Goal: Transaction & Acquisition: Purchase product/service

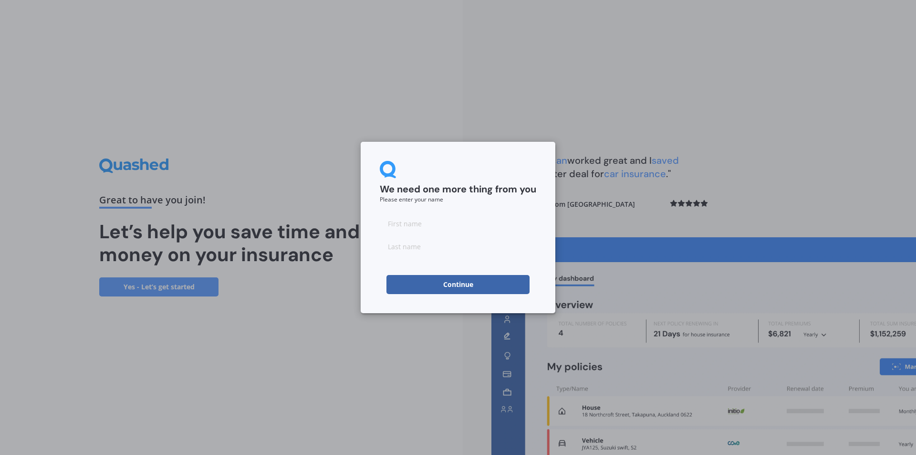
click at [453, 222] on input at bounding box center [458, 223] width 156 height 19
type input "[PERSON_NAME]"
click at [447, 280] on button "Continue" at bounding box center [457, 284] width 143 height 19
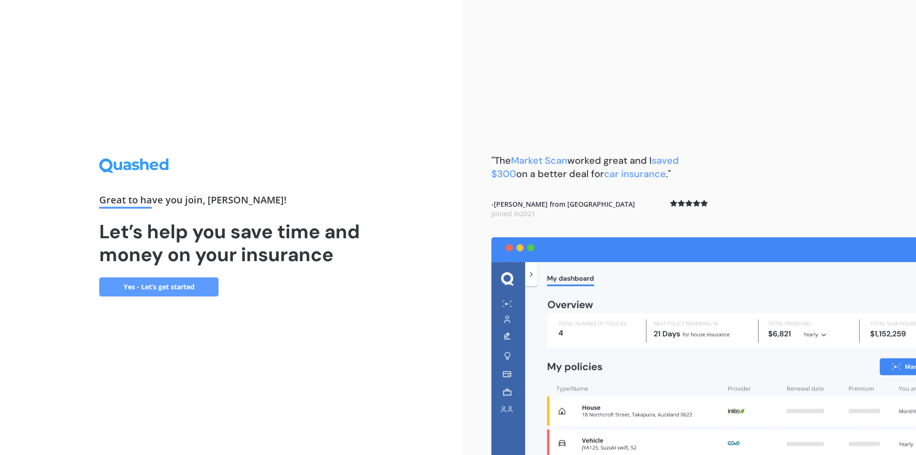
click at [195, 289] on link "Yes - Let’s get started" at bounding box center [158, 286] width 119 height 19
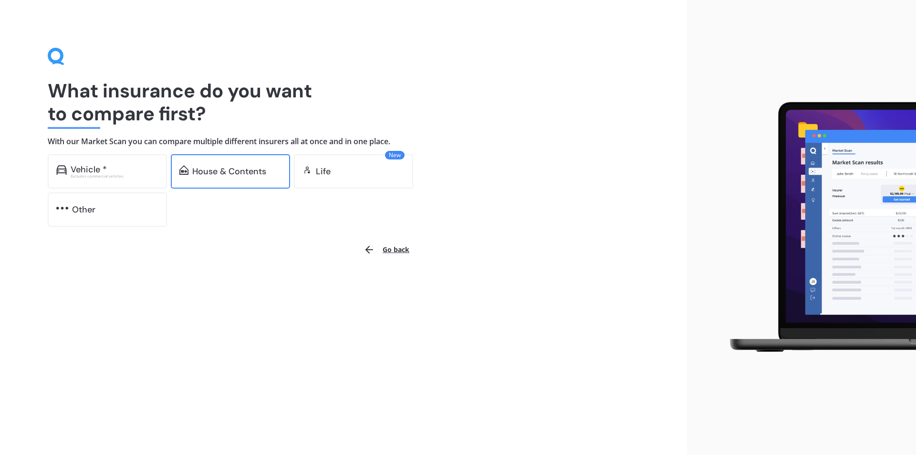
click at [219, 165] on div "House & Contents" at bounding box center [230, 171] width 119 height 34
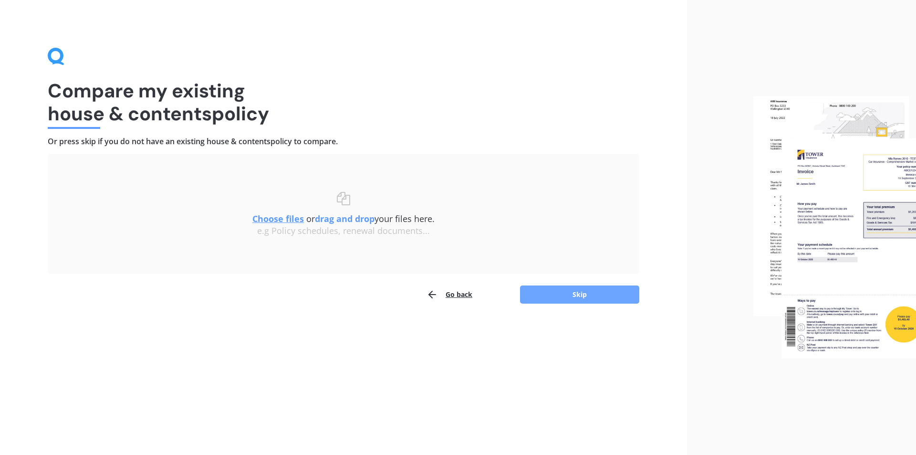
click at [554, 296] on button "Skip" at bounding box center [579, 294] width 119 height 18
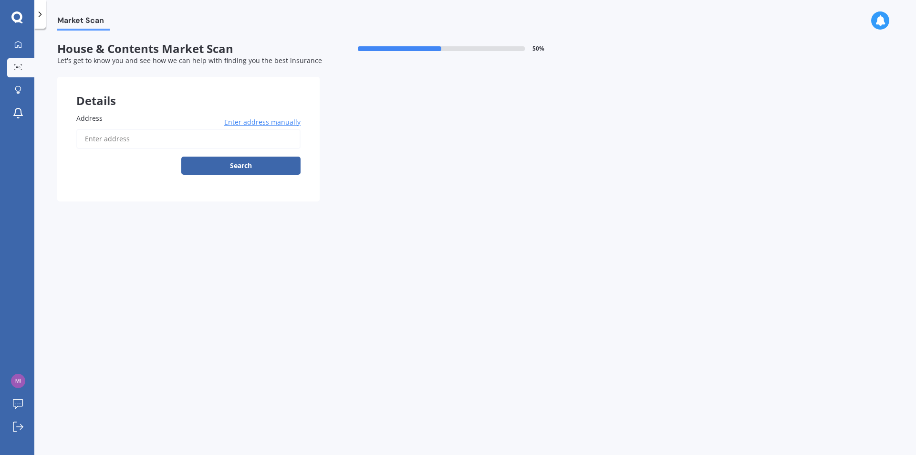
click at [202, 131] on input "Address" at bounding box center [188, 139] width 224 height 20
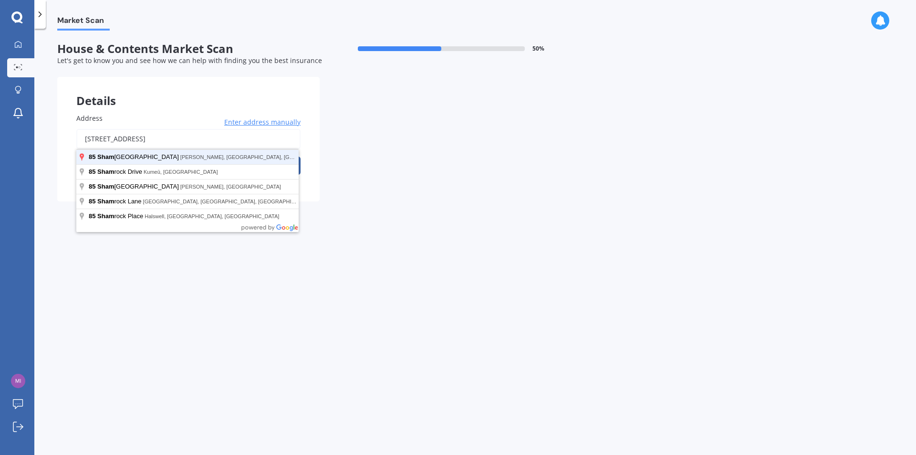
click at [181, 156] on button "Search" at bounding box center [240, 165] width 119 height 18
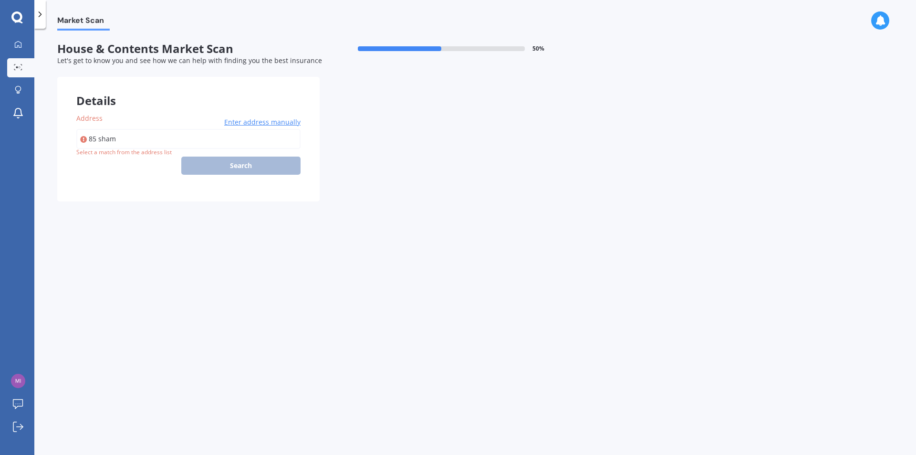
type input "[STREET_ADDRESS]"
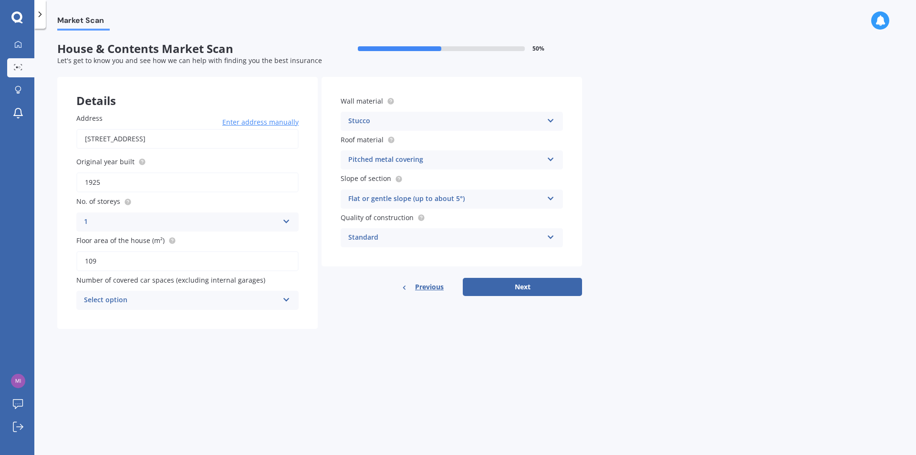
click at [178, 300] on div "Select option" at bounding box center [181, 299] width 195 height 11
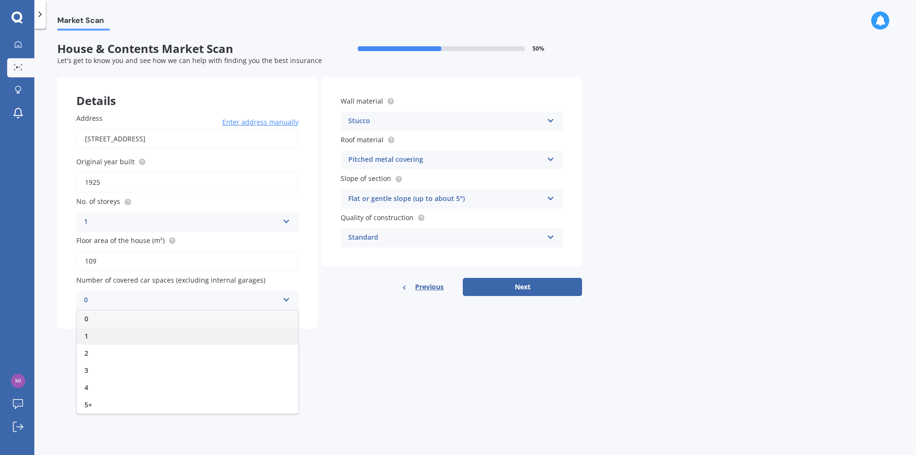
click at [117, 333] on div "1" at bounding box center [187, 335] width 221 height 17
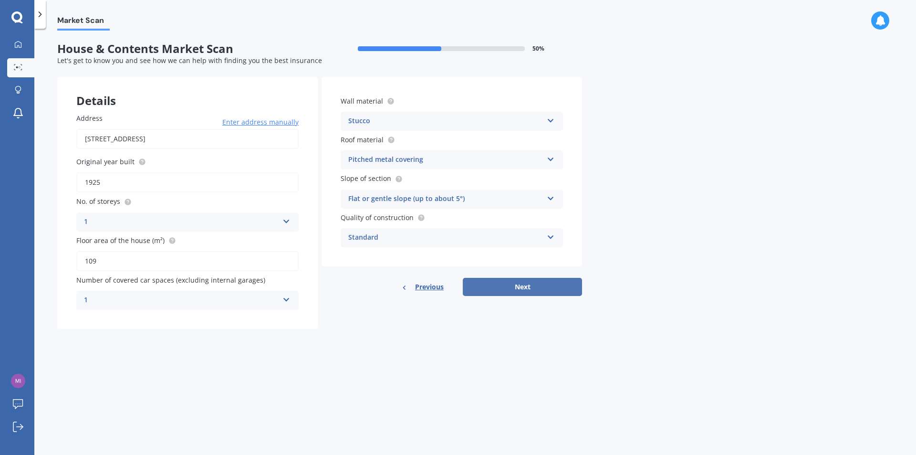
click at [486, 280] on button "Next" at bounding box center [522, 287] width 119 height 18
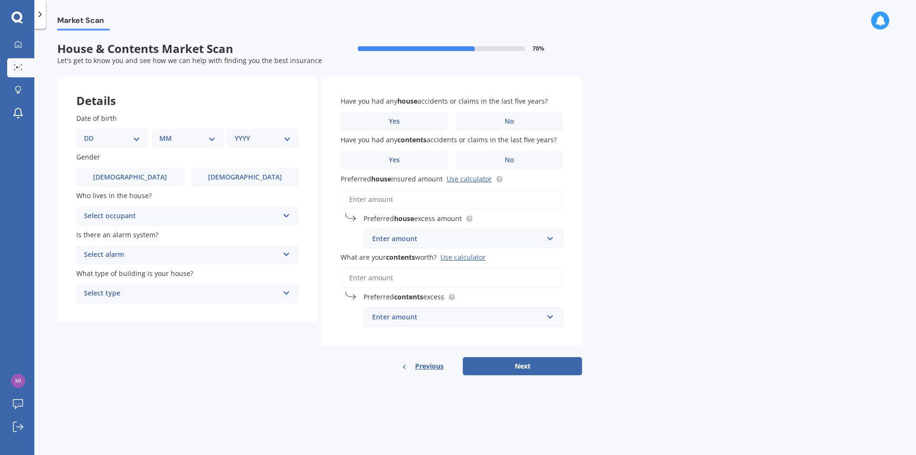
click at [124, 145] on div "DD 01 02 03 04 05 06 07 08 09 10 11 12 13 14 15 16 17 18 19 20 21 22 23 24 25 2…" at bounding box center [112, 138] width 72 height 19
click at [122, 141] on select "DD 01 02 03 04 05 06 07 08 09 10 11 12 13 14 15 16 17 18 19 20 21 22 23 24 25 2…" at bounding box center [112, 138] width 56 height 10
select select "16"
click at [92, 133] on select "DD 01 02 03 04 05 06 07 08 09 10 11 12 13 14 15 16 17 18 19 20 21 22 23 24 25 2…" at bounding box center [112, 138] width 56 height 10
click at [192, 141] on select "MM 01 02 03 04 05 06 07 08 09 10 11 12" at bounding box center [189, 138] width 52 height 10
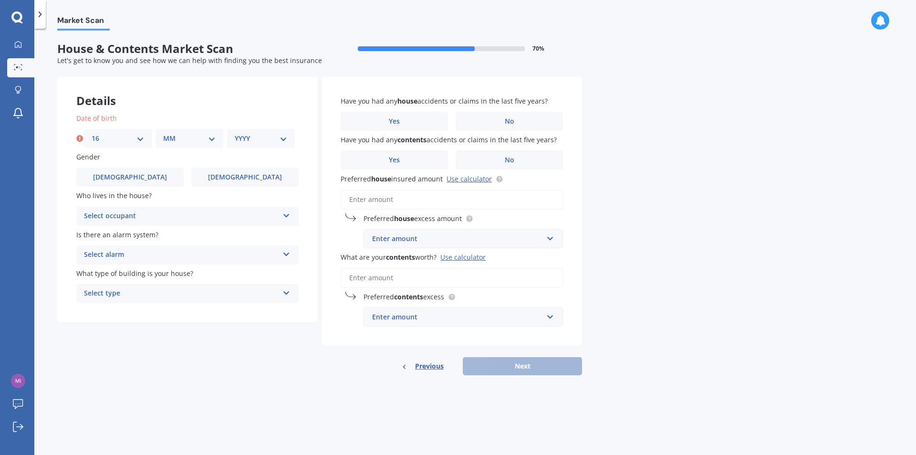
select select "02"
click at [163, 133] on select "MM 01 02 03 04 05 06 07 08 09 10 11 12" at bounding box center [189, 138] width 52 height 10
click at [230, 140] on div "YYYY 2009 2008 2007 2006 2005 2004 2003 2002 2001 2000 1999 1998 1997 1996 1995…" at bounding box center [261, 138] width 68 height 19
click at [247, 139] on select "YYYY 2009 2008 2007 2006 2005 2004 2003 2002 2001 2000 1999 1998 1997 1996 1995…" at bounding box center [261, 138] width 52 height 10
select select "2000"
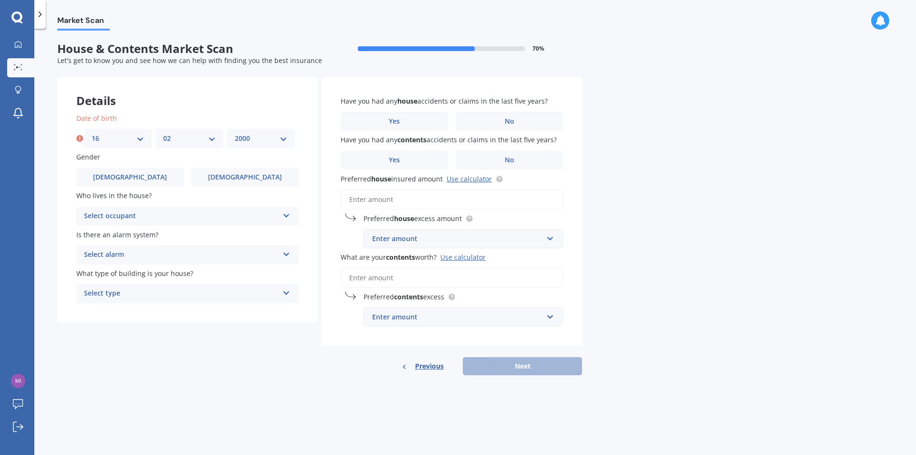
click at [235, 133] on select "YYYY 2009 2008 2007 2006 2005 2004 2003 2002 2001 2000 1999 1998 1997 1996 1995…" at bounding box center [261, 138] width 52 height 10
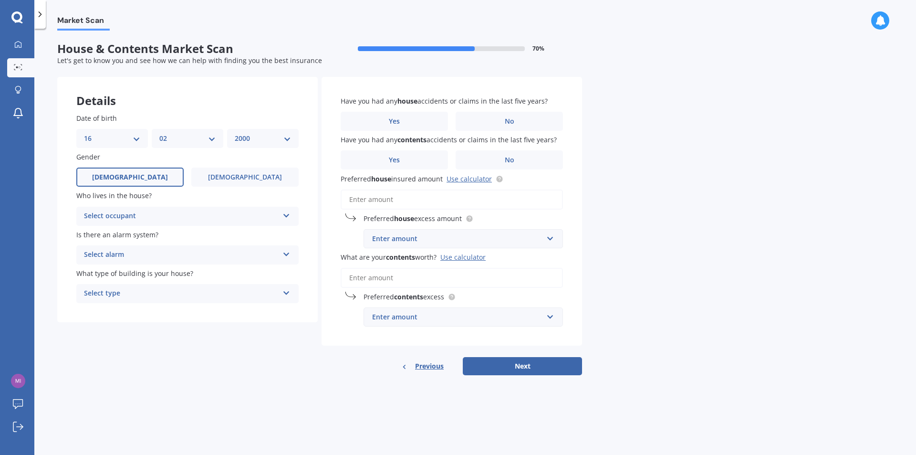
click at [174, 183] on label "[DEMOGRAPHIC_DATA]" at bounding box center [129, 176] width 107 height 19
click at [0, 0] on input "[DEMOGRAPHIC_DATA]" at bounding box center [0, 0] width 0 height 0
click at [177, 214] on div "Select occupant" at bounding box center [181, 215] width 195 height 11
click at [171, 232] on div "Owner" at bounding box center [187, 234] width 221 height 17
click at [156, 218] on div "Owner" at bounding box center [181, 215] width 195 height 11
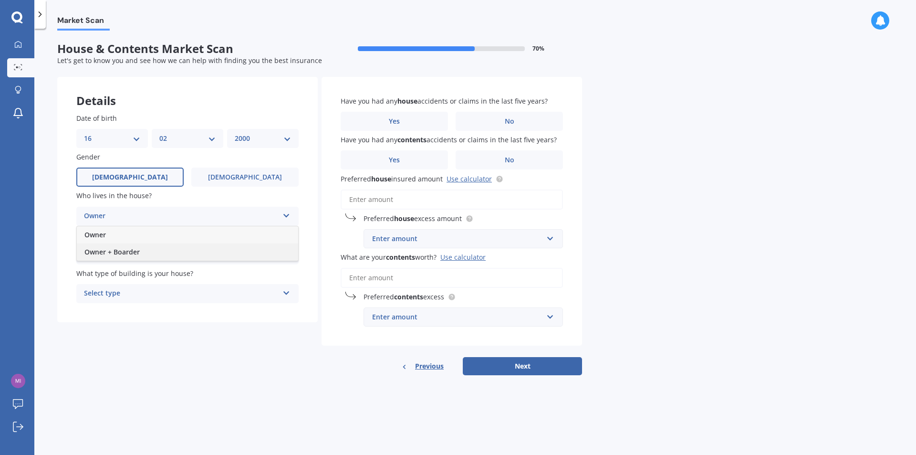
click at [144, 247] on div "Owner + Boarder" at bounding box center [187, 251] width 221 height 17
click at [140, 248] on div "Select alarm Yes, monitored Yes, not monitored No" at bounding box center [187, 254] width 222 height 19
click at [136, 277] on div "Yes, monitored" at bounding box center [187, 273] width 221 height 17
click at [142, 291] on div "Select type" at bounding box center [181, 293] width 195 height 11
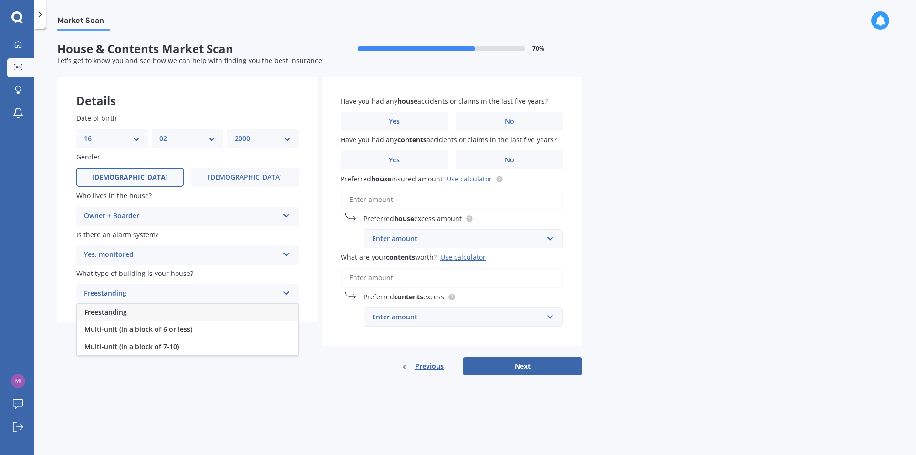
click at [146, 317] on div "Freestanding" at bounding box center [187, 311] width 221 height 17
click at [497, 120] on label "No" at bounding box center [509, 121] width 107 height 19
click at [0, 0] on input "No" at bounding box center [0, 0] width 0 height 0
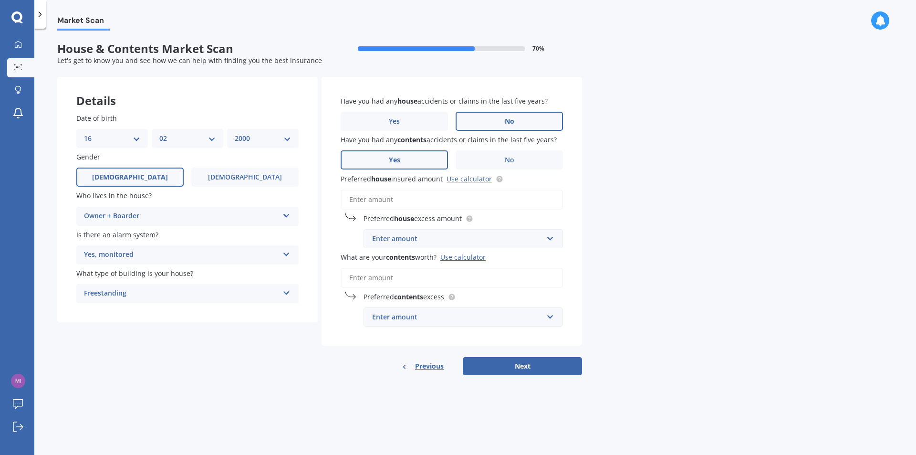
click at [411, 158] on label "Yes" at bounding box center [394, 159] width 107 height 19
click at [0, 0] on input "Yes" at bounding box center [0, 0] width 0 height 0
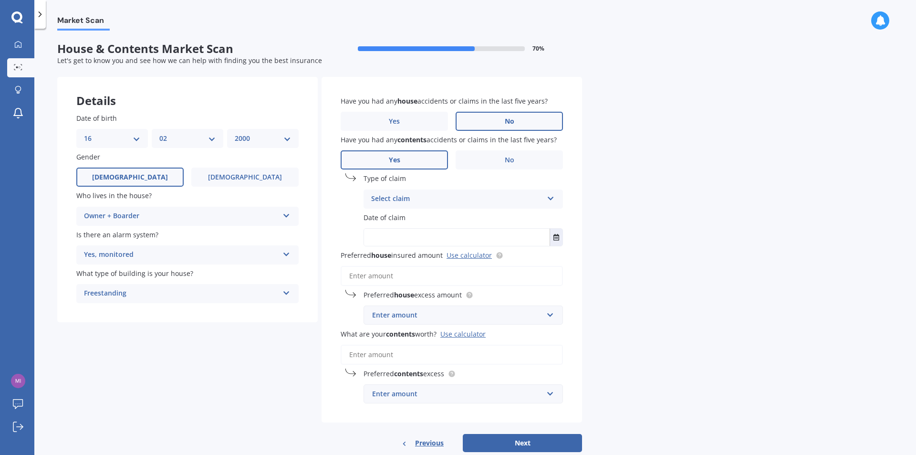
click at [429, 196] on div "Select claim" at bounding box center [457, 198] width 172 height 11
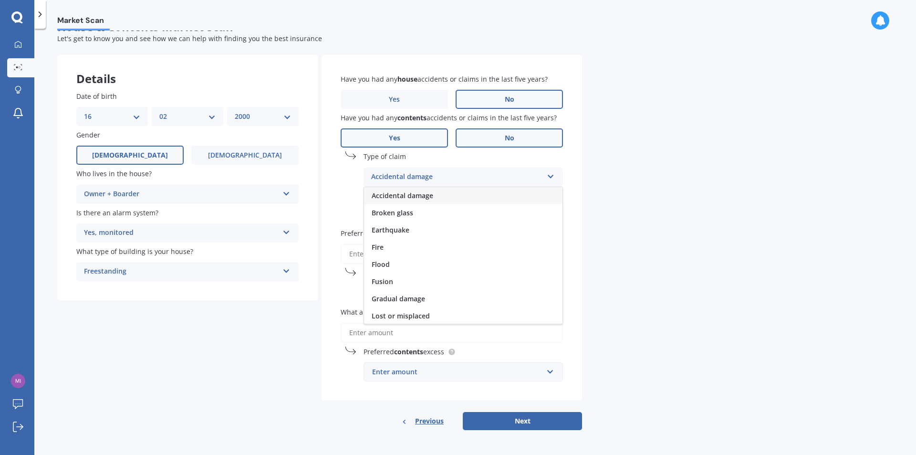
click at [490, 132] on label "No" at bounding box center [509, 137] width 107 height 19
click at [0, 0] on input "No" at bounding box center [0, 0] width 0 height 0
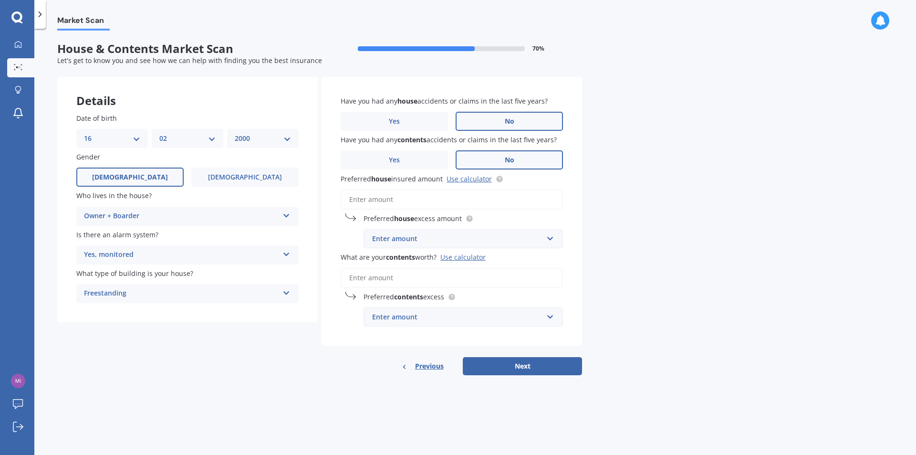
click at [430, 235] on div "Enter amount" at bounding box center [457, 238] width 171 height 10
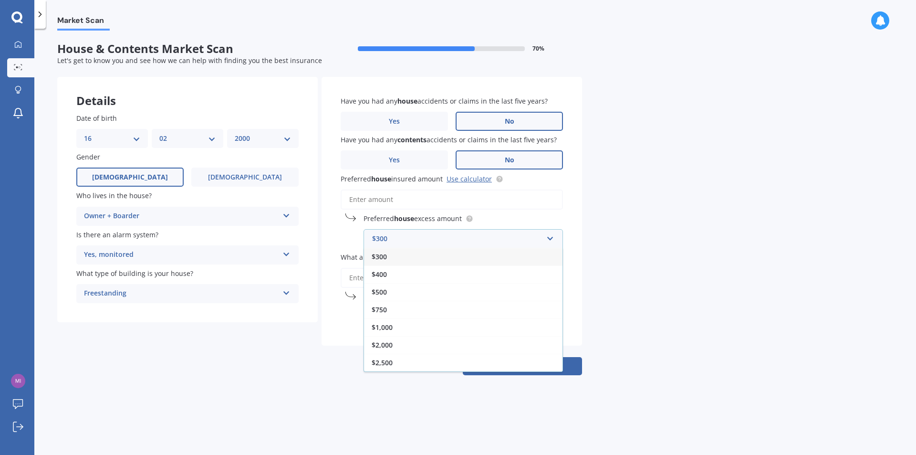
click at [648, 228] on div "Market Scan House & Contents Market Scan 70 % Let's get to know you and see how…" at bounding box center [475, 244] width 882 height 426
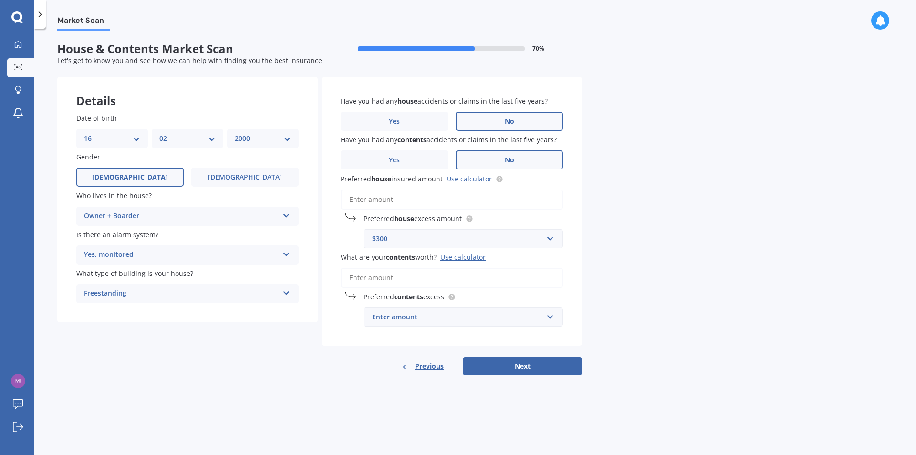
click at [443, 278] on input "What are your contents worth? Use calculator" at bounding box center [452, 278] width 222 height 20
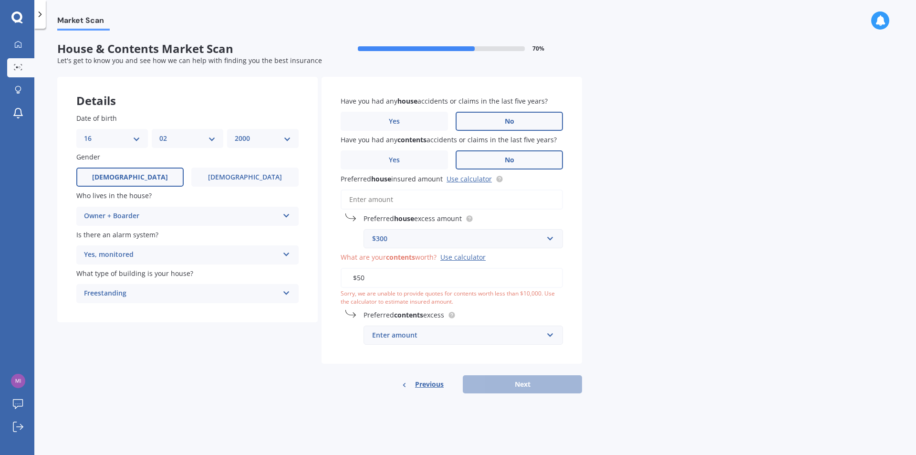
type input "$5"
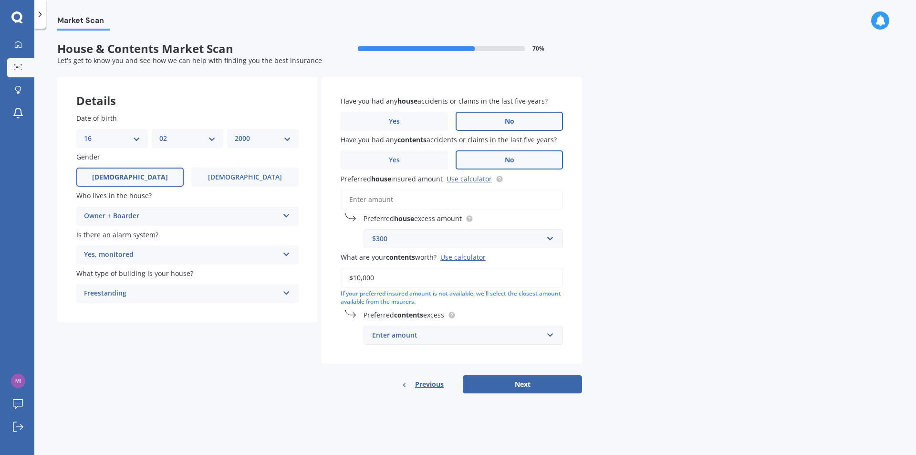
type input "$10,000"
drag, startPoint x: 472, startPoint y: 258, endPoint x: 622, endPoint y: 224, distance: 153.6
click at [679, 194] on div "Market Scan House & Contents Market Scan 70 % Let's get to know you and see how…" at bounding box center [475, 244] width 882 height 426
click at [466, 258] on div "Use calculator" at bounding box center [462, 256] width 45 height 9
click at [466, 268] on input "$10,000" at bounding box center [452, 278] width 222 height 20
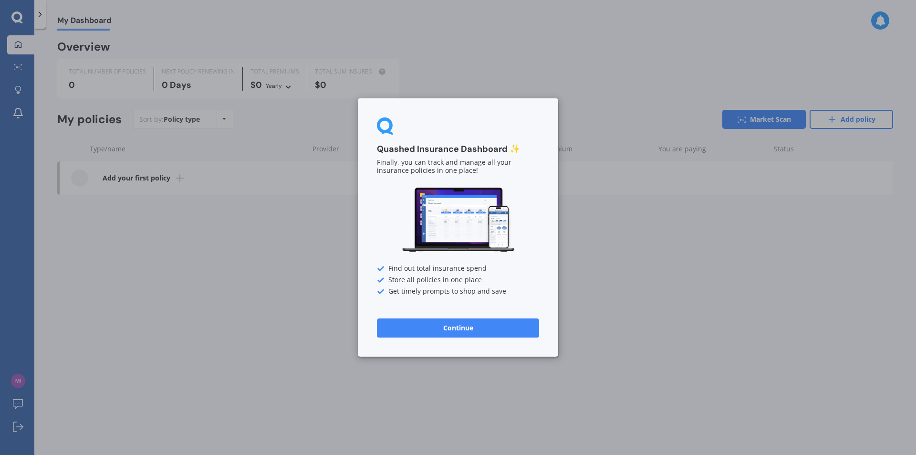
click at [446, 325] on button "Continue" at bounding box center [458, 327] width 162 height 19
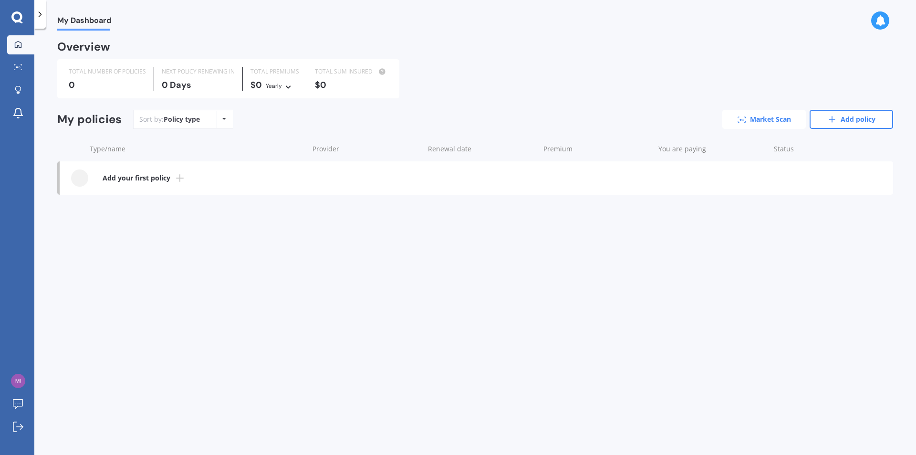
click at [765, 117] on link "Market Scan" at bounding box center [763, 119] width 83 height 19
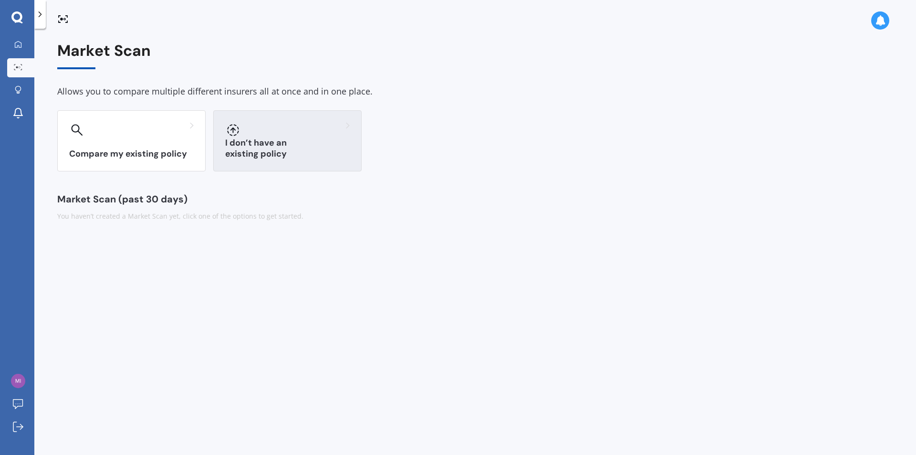
click at [289, 150] on h3 "I don’t have an existing policy" at bounding box center [287, 148] width 125 height 22
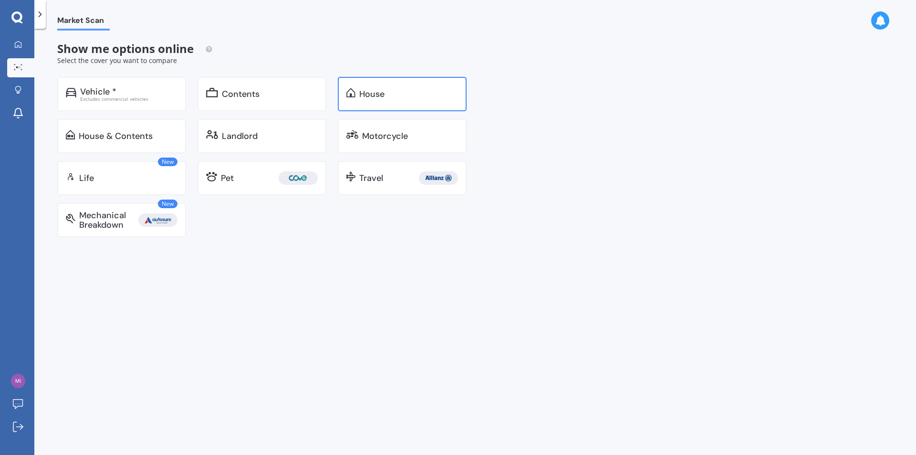
click at [379, 101] on div "House" at bounding box center [402, 94] width 129 height 34
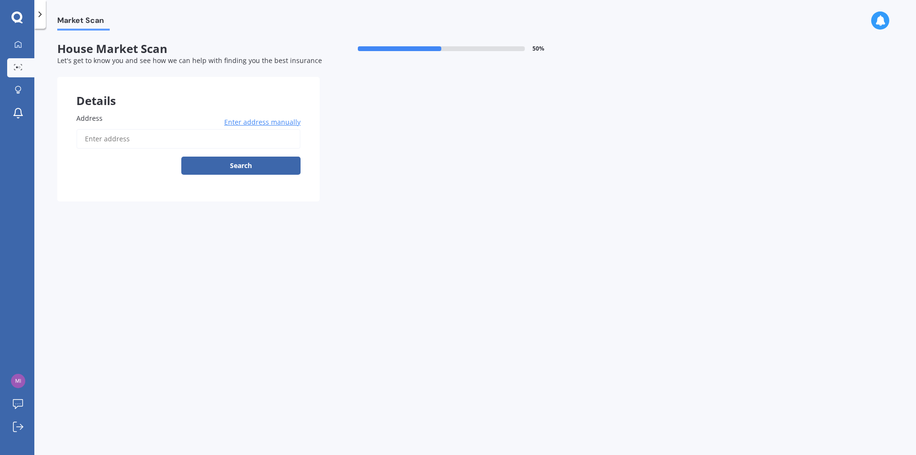
click at [217, 143] on input "Address" at bounding box center [188, 139] width 224 height 20
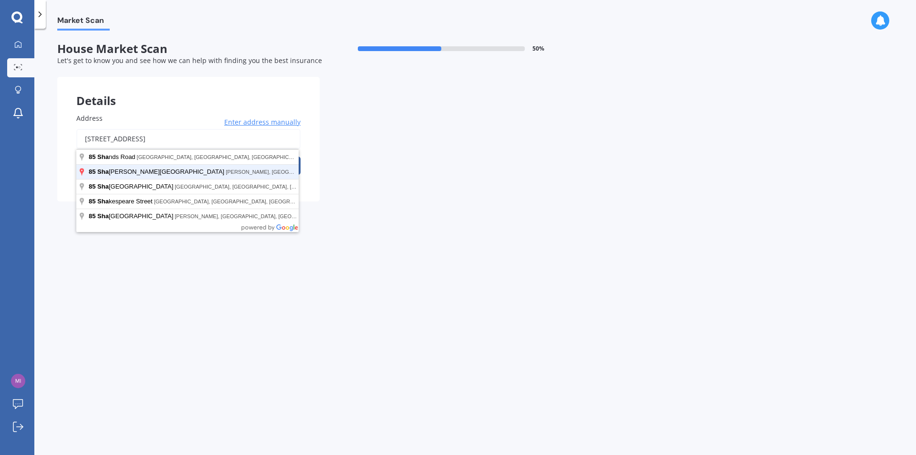
click at [181, 156] on button "Search" at bounding box center [240, 165] width 119 height 18
type input "[STREET_ADDRESS]"
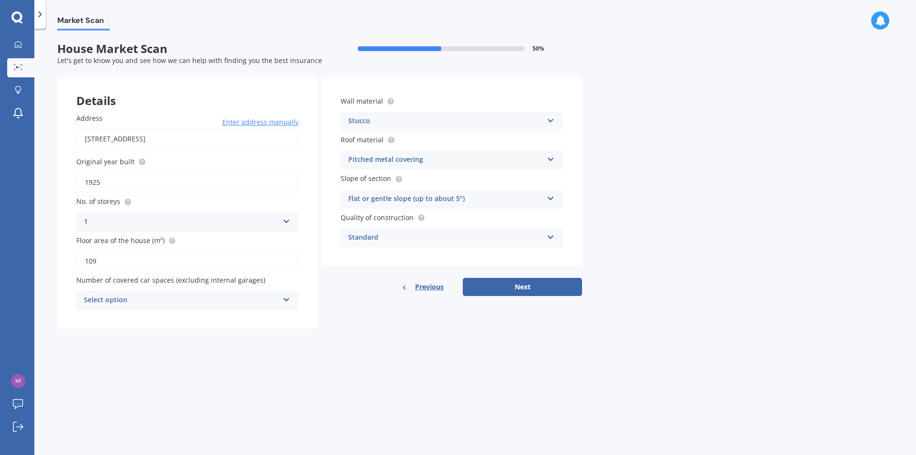
click at [168, 296] on div "Select option" at bounding box center [181, 299] width 195 height 11
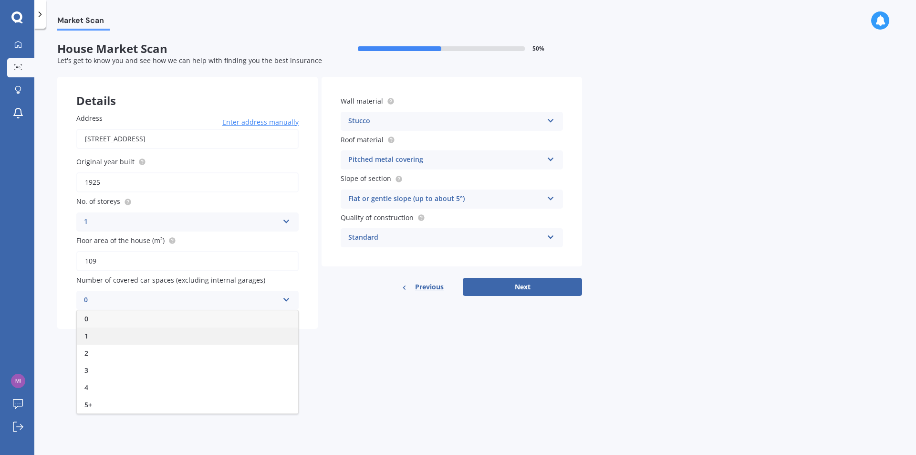
click at [143, 339] on div "1" at bounding box center [187, 335] width 221 height 17
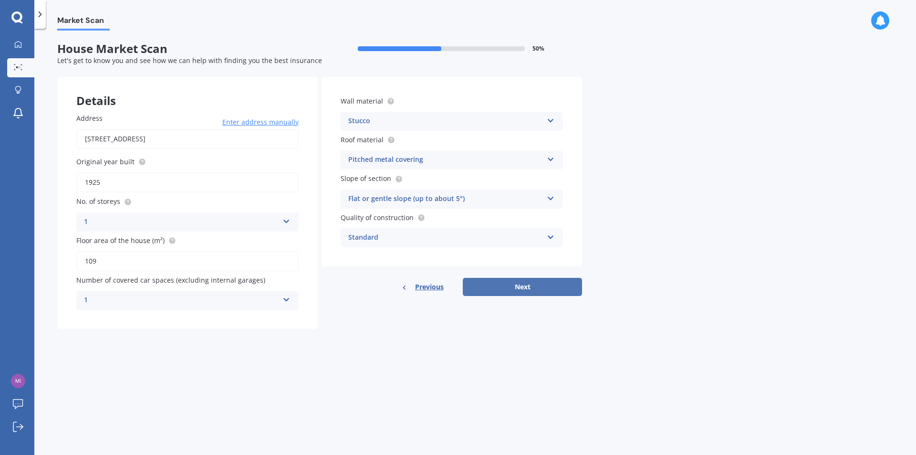
click at [505, 284] on button "Next" at bounding box center [522, 287] width 119 height 18
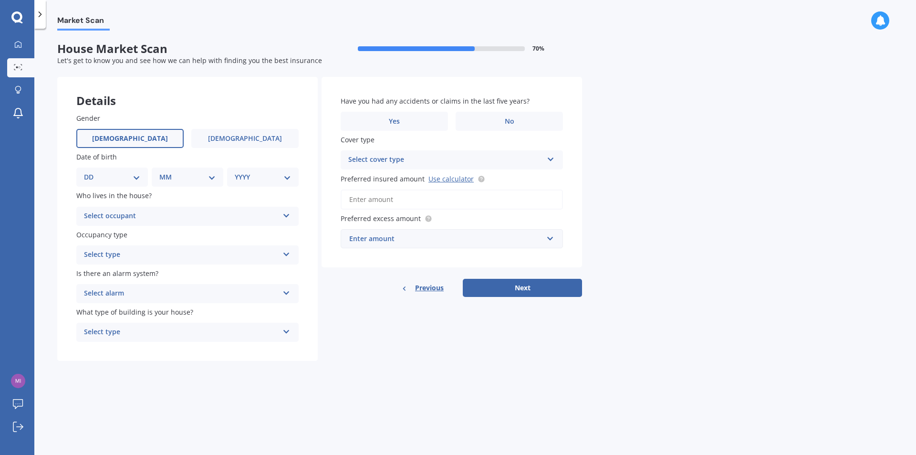
click at [150, 142] on label "[DEMOGRAPHIC_DATA]" at bounding box center [129, 138] width 107 height 19
click at [0, 0] on input "[DEMOGRAPHIC_DATA]" at bounding box center [0, 0] width 0 height 0
click at [127, 184] on div "DD 01 02 03 04 05 06 07 08 09 10 11 12 13 14 15 16 17 18 19 20 21 22 23 24 25 2…" at bounding box center [112, 176] width 72 height 19
click at [134, 178] on select "DD 01 02 03 04 05 06 07 08 09 10 11 12 13 14 15 16 17 18 19 20 21 22 23 24 25 2…" at bounding box center [112, 177] width 56 height 10
select select "16"
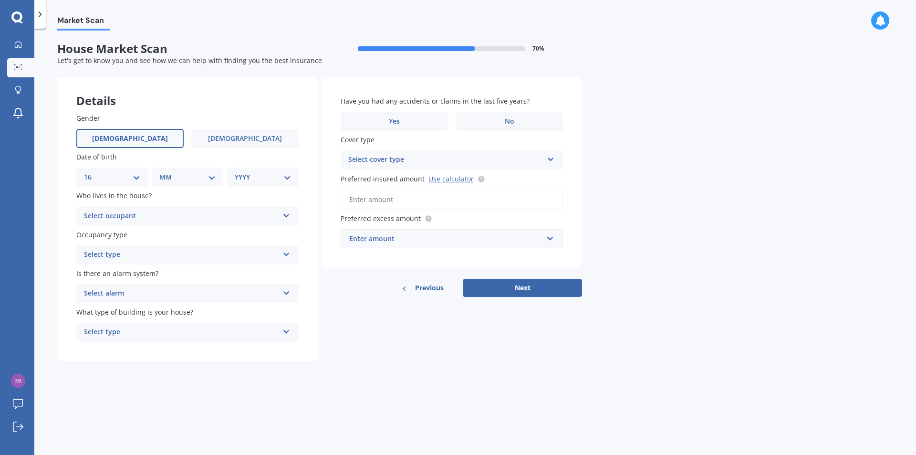
click at [92, 172] on select "DD 01 02 03 04 05 06 07 08 09 10 11 12 13 14 15 16 17 18 19 20 21 22 23 24 25 2…" at bounding box center [112, 177] width 56 height 10
click at [166, 171] on div "MM 01 02 03 04 05 06 07 08 09 10 11 12" at bounding box center [190, 176] width 68 height 19
click at [186, 175] on select "MM 01 02 03 04 05 06 07 08 09 10 11 12" at bounding box center [189, 177] width 52 height 10
select select "02"
click at [163, 172] on select "MM 01 02 03 04 05 06 07 08 09 10 11 12" at bounding box center [189, 177] width 52 height 10
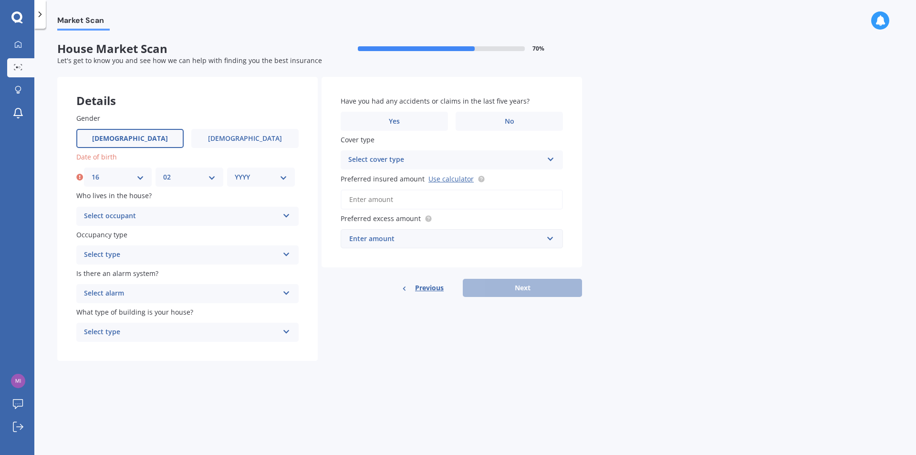
click at [262, 158] on label "Date of birth" at bounding box center [185, 157] width 218 height 10
click at [259, 171] on div "YYYY 2009 2008 2007 2006 2005 2004 2003 2002 2001 2000 1999 1998 1997 1996 1995…" at bounding box center [261, 176] width 68 height 19
click at [260, 182] on select "YYYY 2009 2008 2007 2006 2005 2004 2003 2002 2001 2000 1999 1998 1997 1996 1995…" at bounding box center [261, 177] width 52 height 10
select select "2000"
click at [235, 172] on select "YYYY 2009 2008 2007 2006 2005 2004 2003 2002 2001 2000 1999 1998 1997 1996 1995…" at bounding box center [261, 177] width 52 height 10
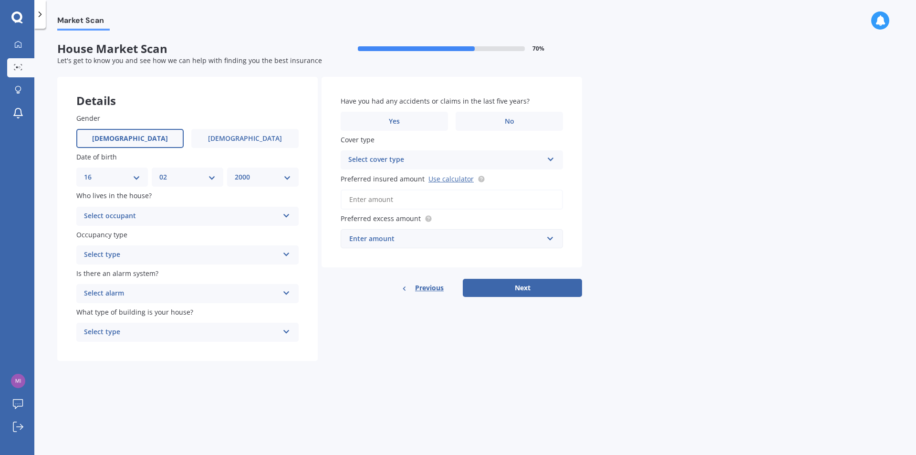
click at [175, 221] on div "Select occupant" at bounding box center [181, 215] width 195 height 11
click at [159, 257] on div "Owner + Boarder" at bounding box center [187, 251] width 221 height 17
click at [115, 257] on div "Select type" at bounding box center [181, 254] width 195 height 11
click at [147, 239] on div "Occupancy type Permanent Permanent Holiday (without tenancy)" at bounding box center [187, 246] width 222 height 35
click at [141, 291] on div "Select alarm" at bounding box center [181, 293] width 195 height 11
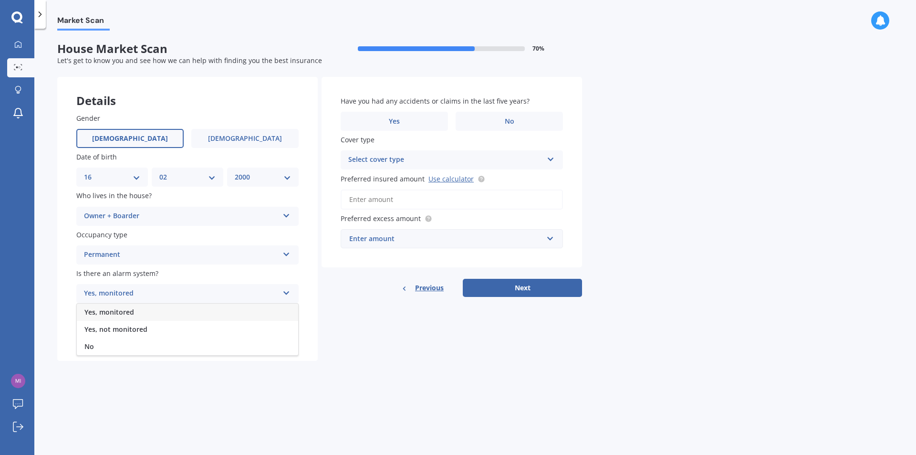
click at [135, 310] on div "Yes, monitored" at bounding box center [187, 311] width 221 height 17
click at [138, 324] on div "Select type Freestanding Multi-unit (in a block of 6 or less) Multi-unit (in a …" at bounding box center [187, 332] width 222 height 19
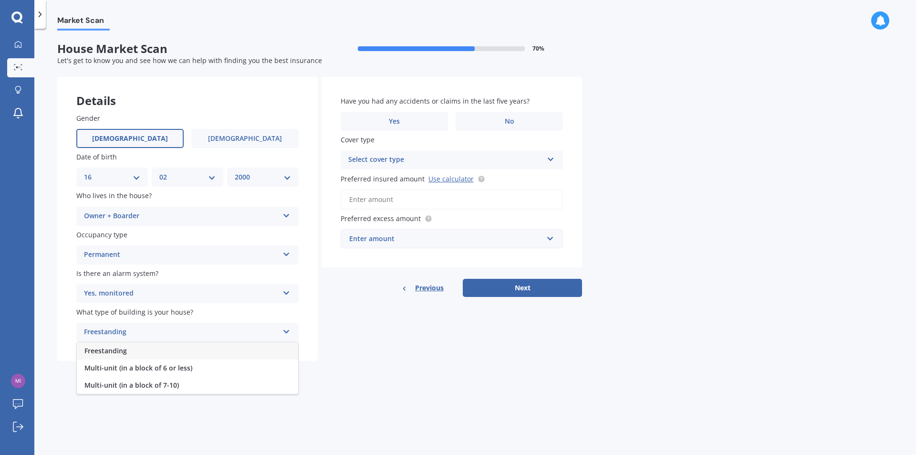
click at [125, 356] on div "Freestanding" at bounding box center [187, 350] width 221 height 17
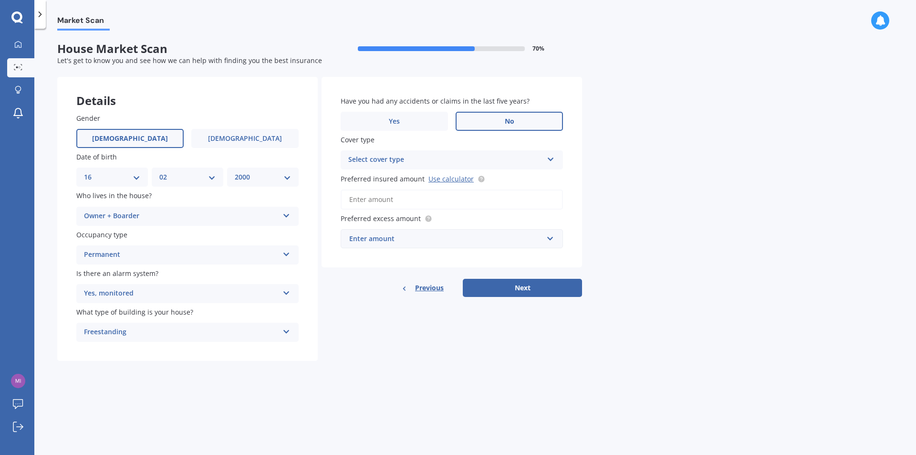
click at [470, 123] on label "No" at bounding box center [509, 121] width 107 height 19
click at [0, 0] on input "No" at bounding box center [0, 0] width 0 height 0
click at [461, 164] on div "Select cover type" at bounding box center [445, 159] width 195 height 11
click at [457, 156] on div "High" at bounding box center [445, 159] width 195 height 11
click at [450, 162] on div "Select cover type" at bounding box center [448, 160] width 190 height 10
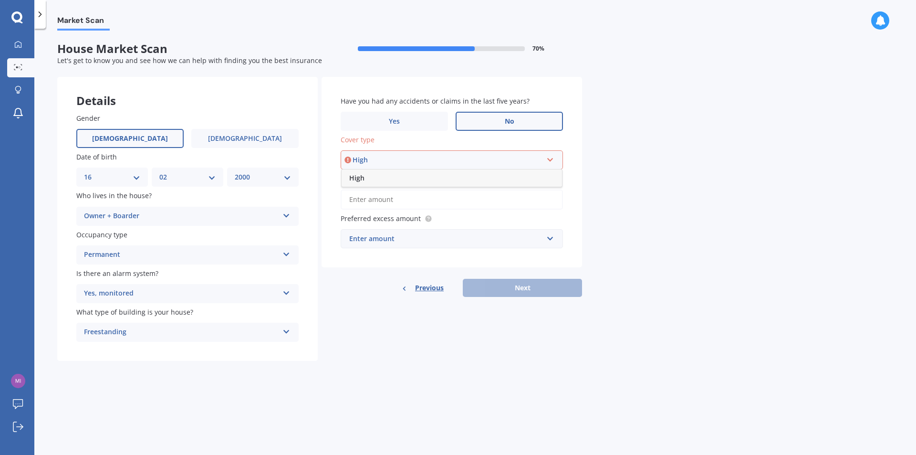
click at [432, 180] on div "High" at bounding box center [452, 177] width 220 height 17
click at [436, 239] on div "Enter amount" at bounding box center [446, 238] width 194 height 10
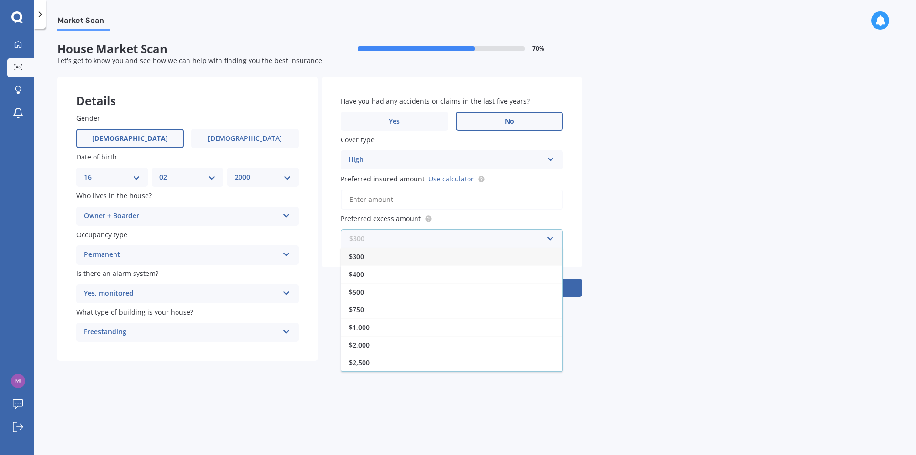
click at [430, 233] on input "text" at bounding box center [449, 238] width 214 height 18
click at [395, 255] on div "$300" at bounding box center [451, 257] width 221 height 18
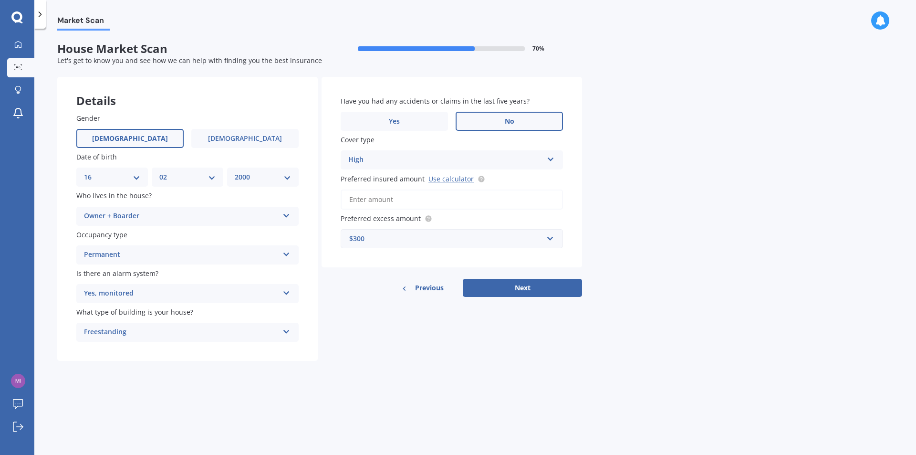
click at [427, 198] on input "Preferred insured amount Use calculator" at bounding box center [452, 199] width 222 height 20
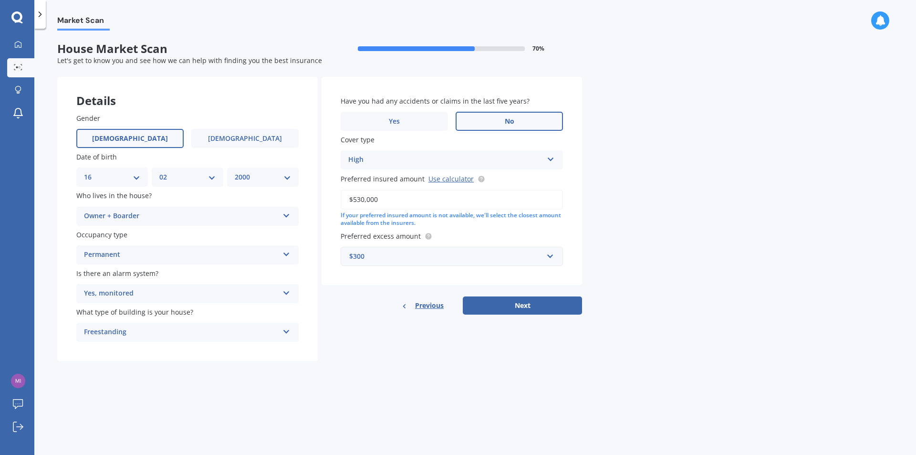
type input "$530,000"
click at [407, 336] on div "Details Gender [DEMOGRAPHIC_DATA] [DEMOGRAPHIC_DATA] Date of birth DD 01 02 03 …" at bounding box center [319, 219] width 525 height 284
click at [438, 257] on div "$300" at bounding box center [446, 256] width 194 height 10
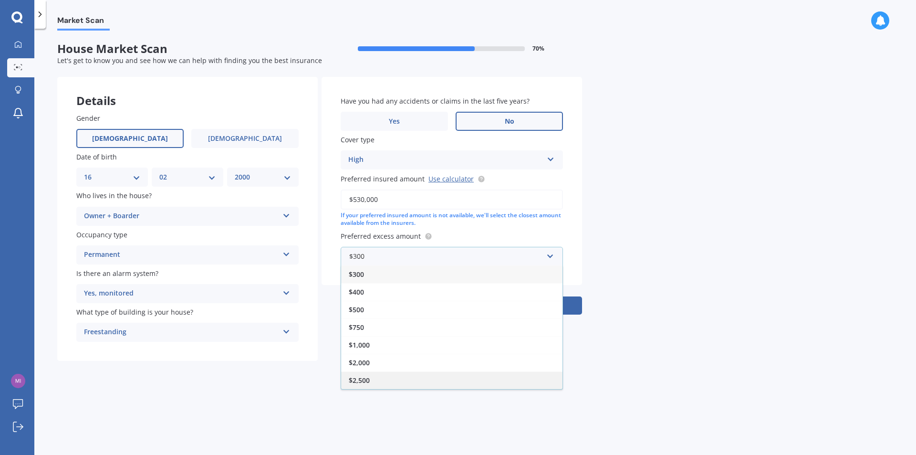
click at [388, 378] on div "$2,500" at bounding box center [451, 380] width 221 height 18
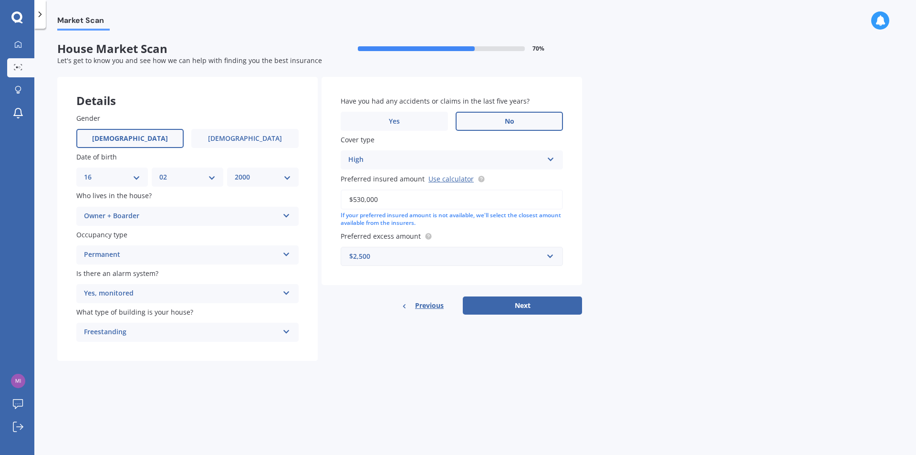
click at [418, 253] on div "$2,500" at bounding box center [446, 256] width 194 height 10
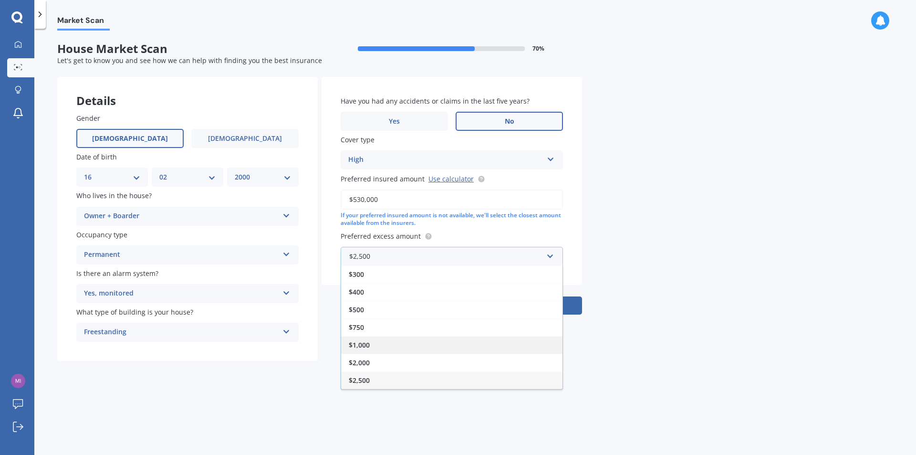
click at [377, 346] on div "$1,000" at bounding box center [451, 345] width 221 height 18
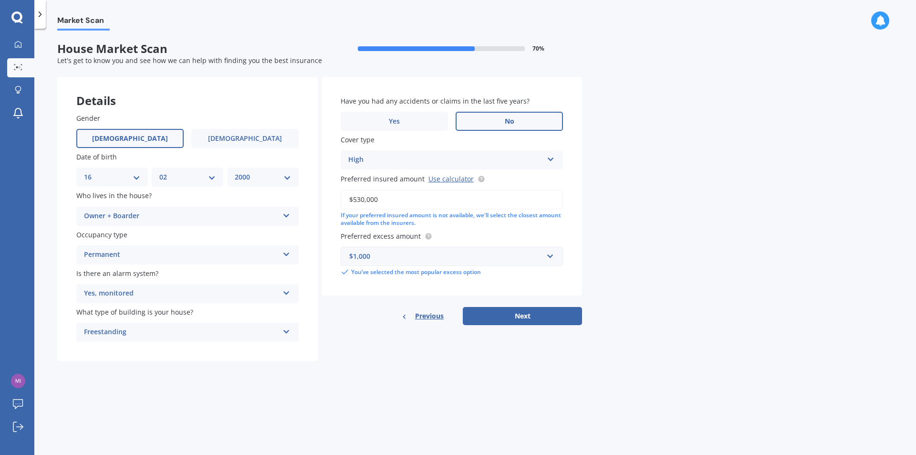
click at [467, 357] on div "Details Gender [DEMOGRAPHIC_DATA] [DEMOGRAPHIC_DATA] Date of birth DD 01 02 03 …" at bounding box center [319, 219] width 525 height 284
click at [521, 316] on button "Next" at bounding box center [522, 316] width 119 height 18
select select "16"
select select "02"
select select "2000"
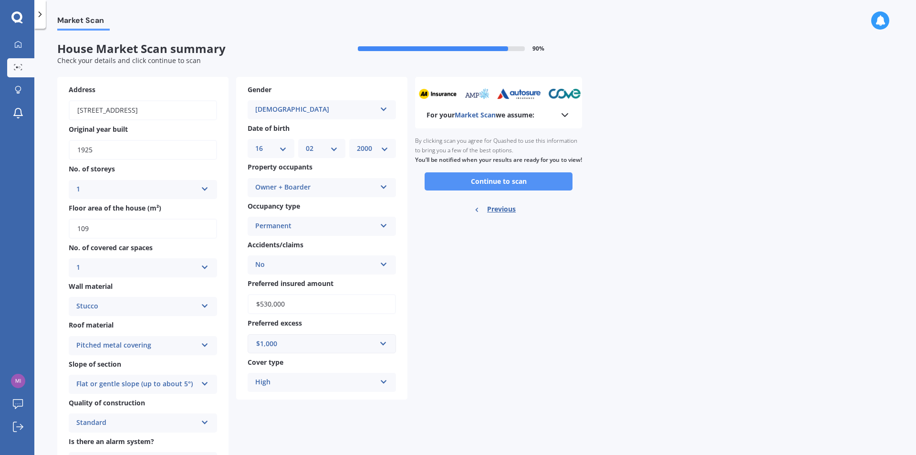
click at [483, 190] on button "Continue to scan" at bounding box center [499, 181] width 148 height 18
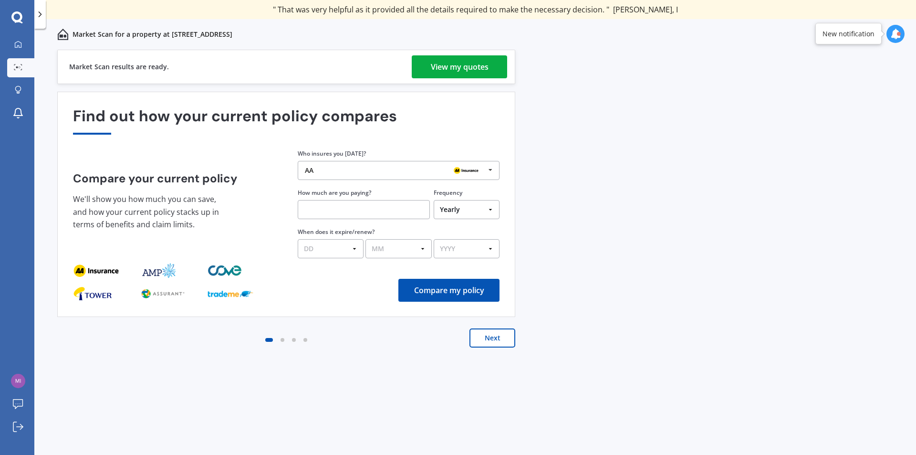
click at [465, 67] on div "View my quotes" at bounding box center [460, 66] width 58 height 23
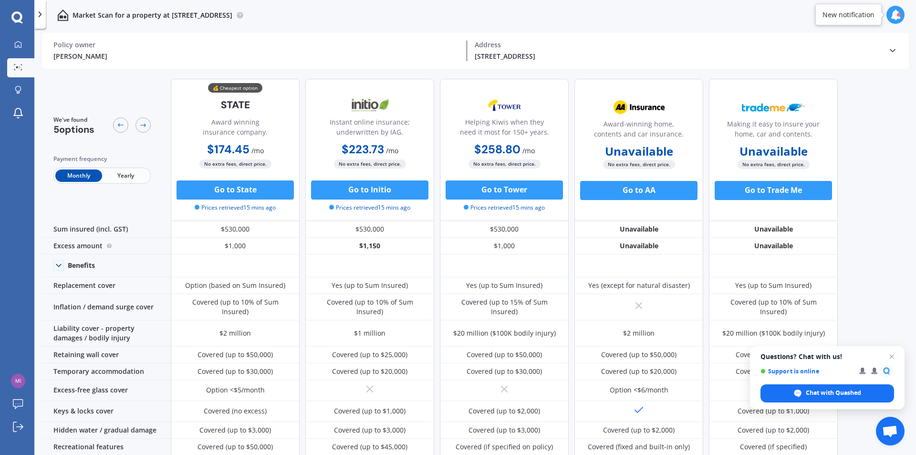
click at [126, 176] on span "Yearly" at bounding box center [125, 175] width 47 height 12
